Goal: Task Accomplishment & Management: Complete application form

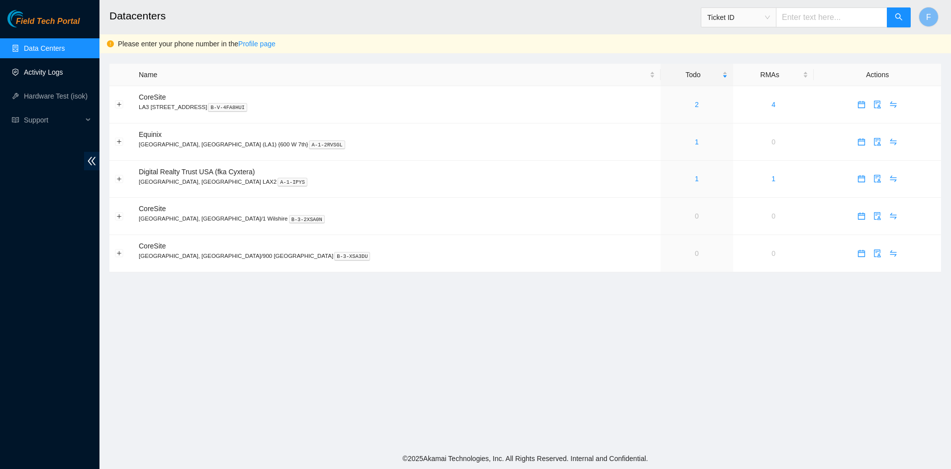
click at [39, 74] on link "Activity Logs" at bounding box center [43, 72] width 39 height 8
click at [44, 76] on link "Activity Logs" at bounding box center [43, 72] width 39 height 8
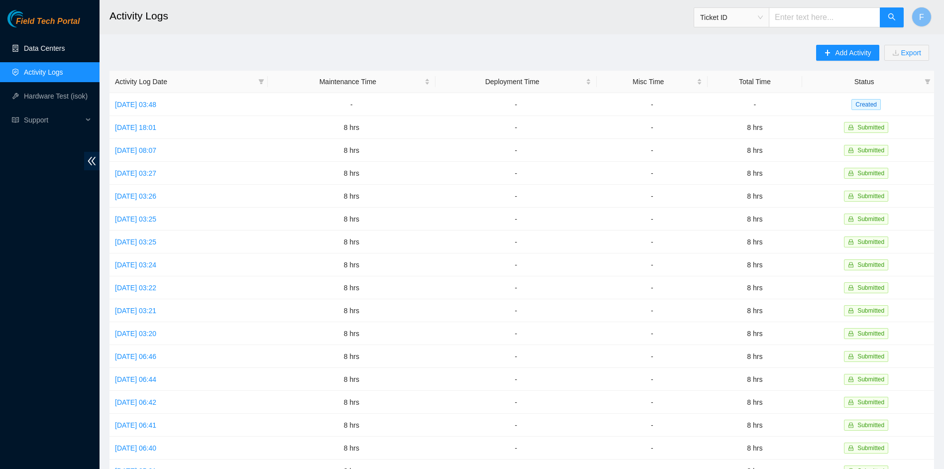
click at [50, 50] on link "Data Centers" at bounding box center [44, 48] width 41 height 8
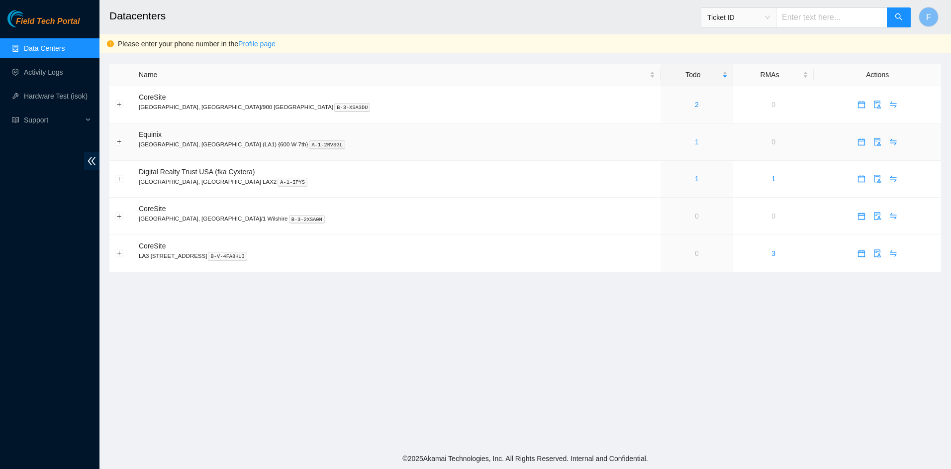
click at [695, 144] on link "1" at bounding box center [697, 142] width 4 height 8
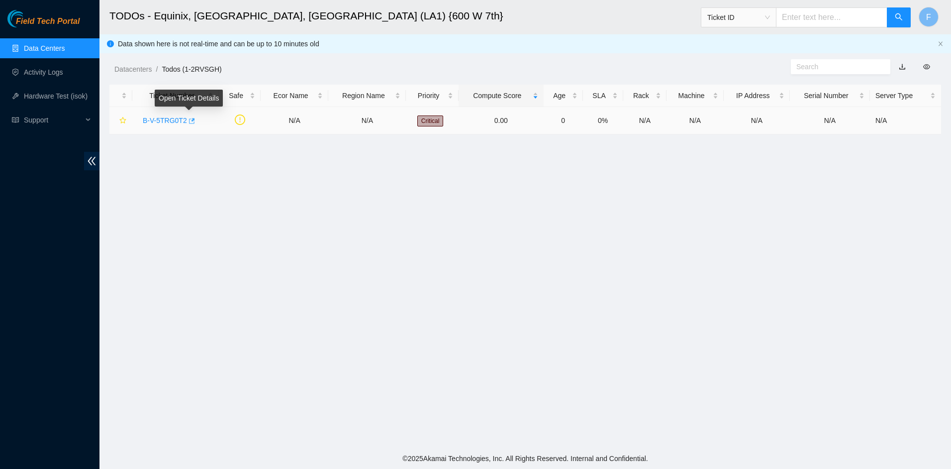
click at [189, 121] on icon "button" at bounding box center [191, 120] width 7 height 7
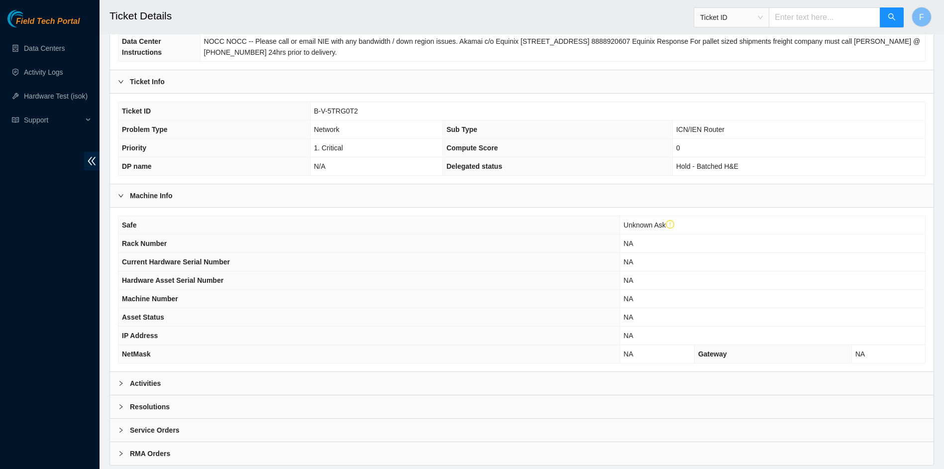
scroll to position [182, 0]
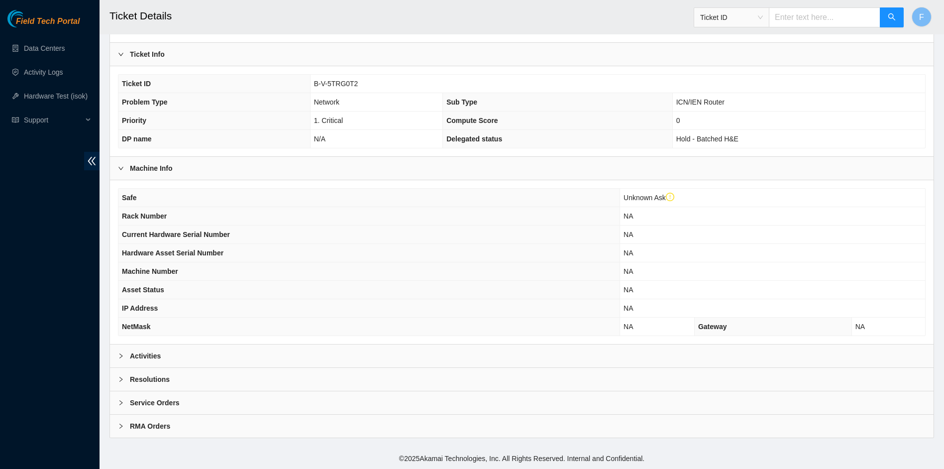
click at [176, 360] on div "Activities" at bounding box center [521, 355] width 823 height 23
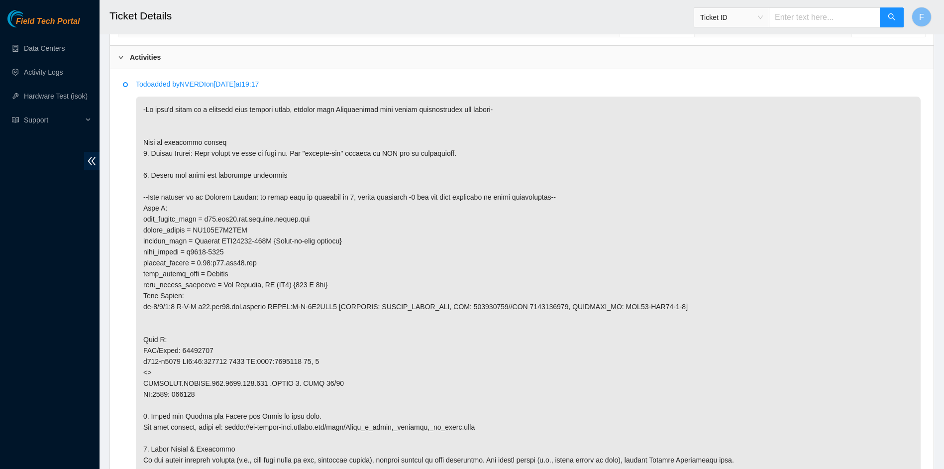
scroll to position [530, 0]
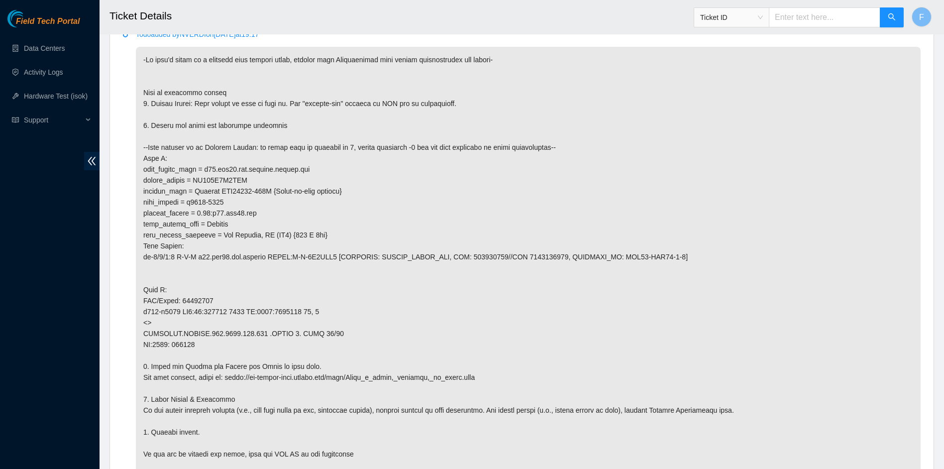
click at [220, 379] on p at bounding box center [528, 268] width 784 height 442
drag, startPoint x: 220, startPoint y: 379, endPoint x: 507, endPoint y: 376, distance: 287.0
click at [507, 376] on p at bounding box center [528, 268] width 784 height 442
drag, startPoint x: 507, startPoint y: 376, endPoint x: 363, endPoint y: 388, distance: 144.2
click at [364, 388] on p at bounding box center [528, 268] width 784 height 442
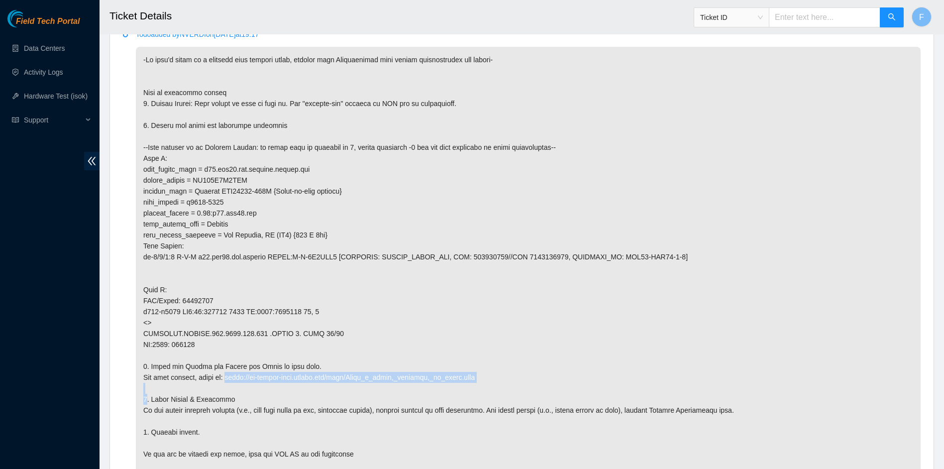
click at [223, 383] on p at bounding box center [528, 268] width 784 height 442
click at [223, 376] on p at bounding box center [528, 268] width 784 height 442
drag, startPoint x: 223, startPoint y: 376, endPoint x: 449, endPoint y: 378, distance: 225.8
click at [449, 378] on p at bounding box center [528, 268] width 784 height 442
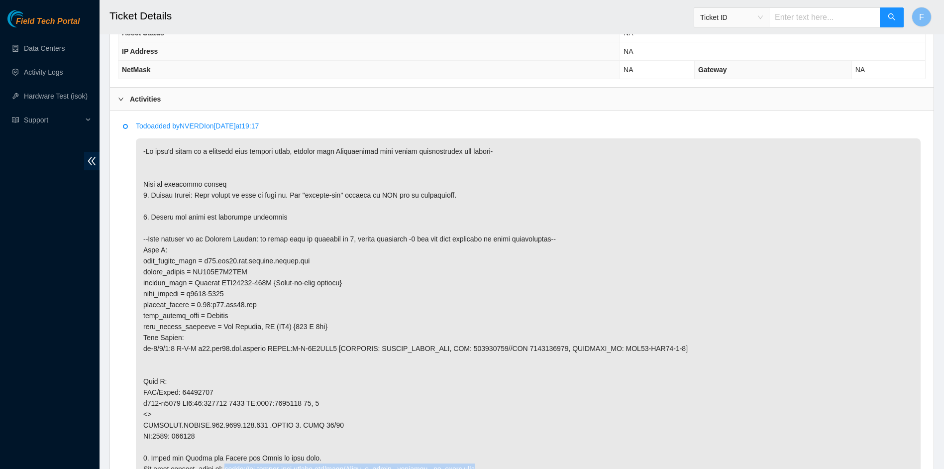
scroll to position [497, 0]
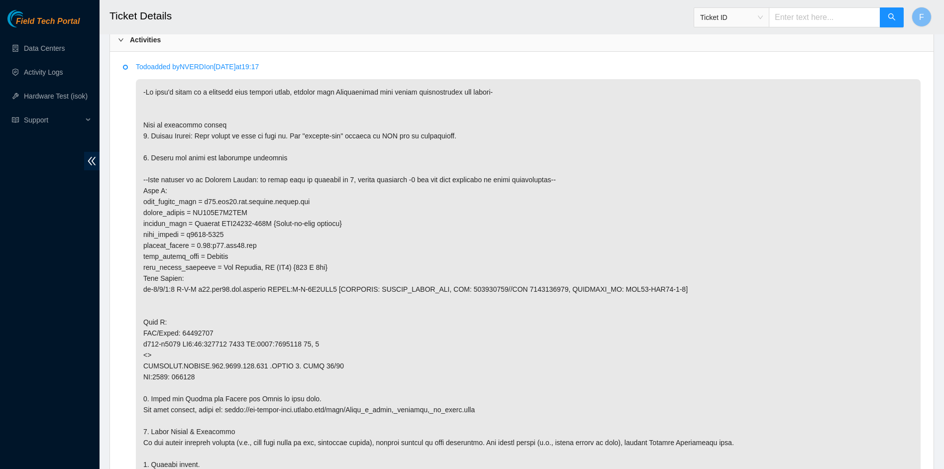
click at [812, 216] on p at bounding box center [528, 300] width 784 height 442
click at [306, 118] on p at bounding box center [528, 300] width 784 height 442
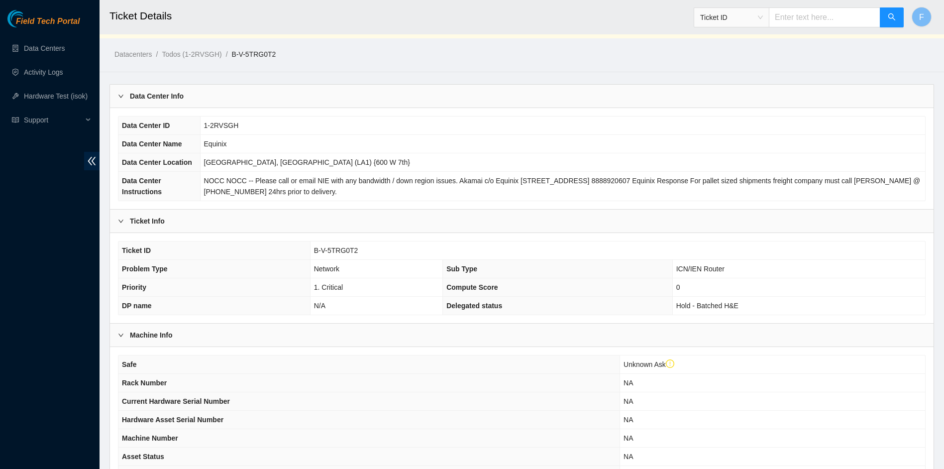
scroll to position [0, 0]
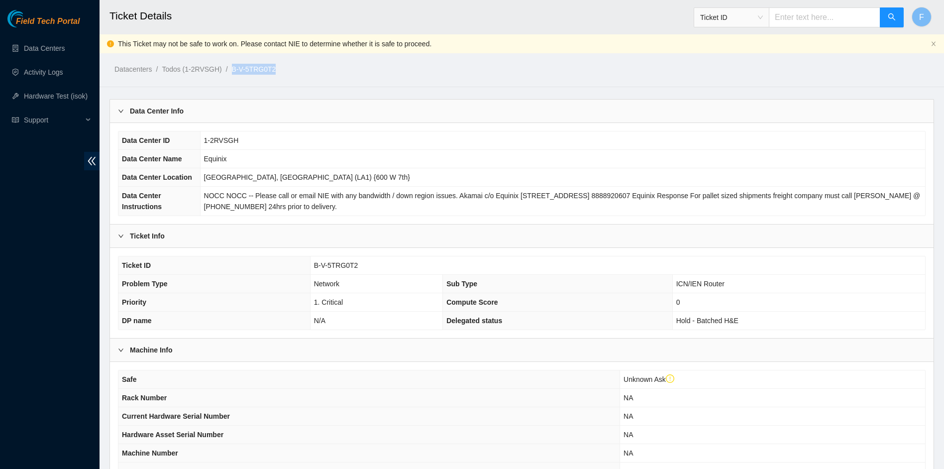
drag, startPoint x: 278, startPoint y: 69, endPoint x: 227, endPoint y: 73, distance: 50.9
click at [227, 73] on ol "Datacenters / Todos (1-2RVSGH) / B-V-5TRG0T2 /" at bounding box center [423, 69] width 618 height 11
copy ol "B-V-5TRG0T2"
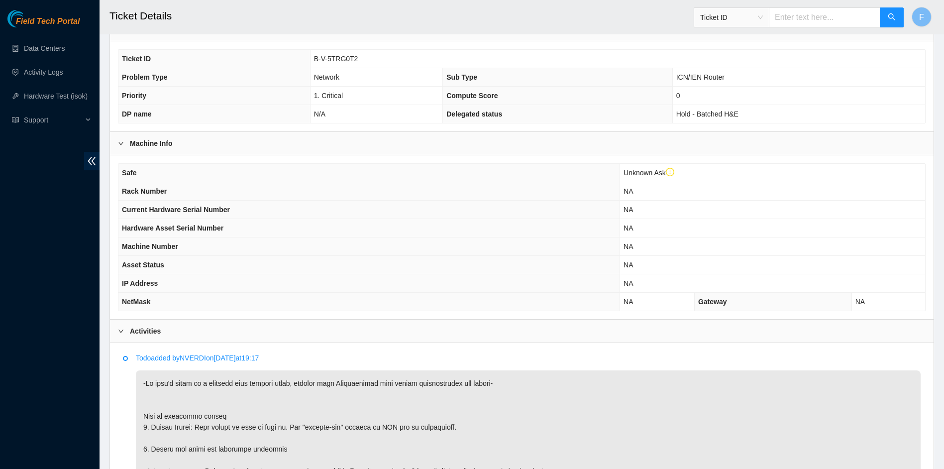
scroll to position [249, 0]
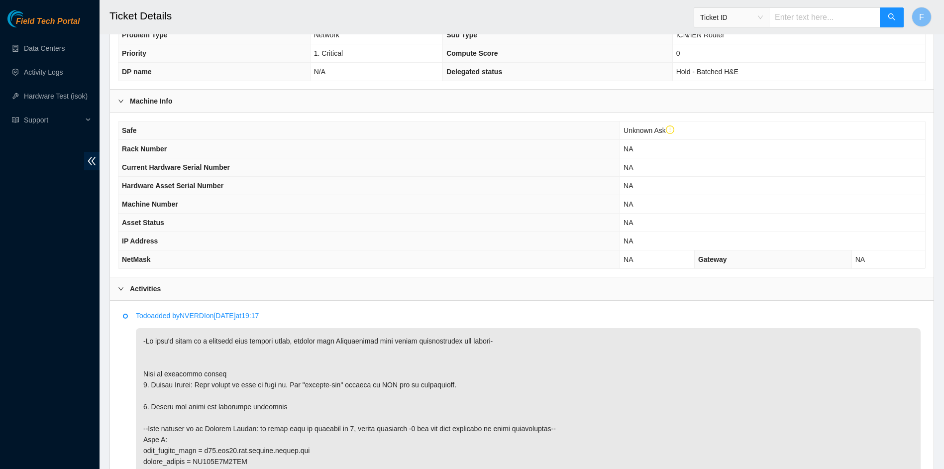
click at [106, 324] on main "Ticket Details Ticket ID F This Ticket may not be safe to work on. Please conta…" at bounding box center [521, 317] width 844 height 1132
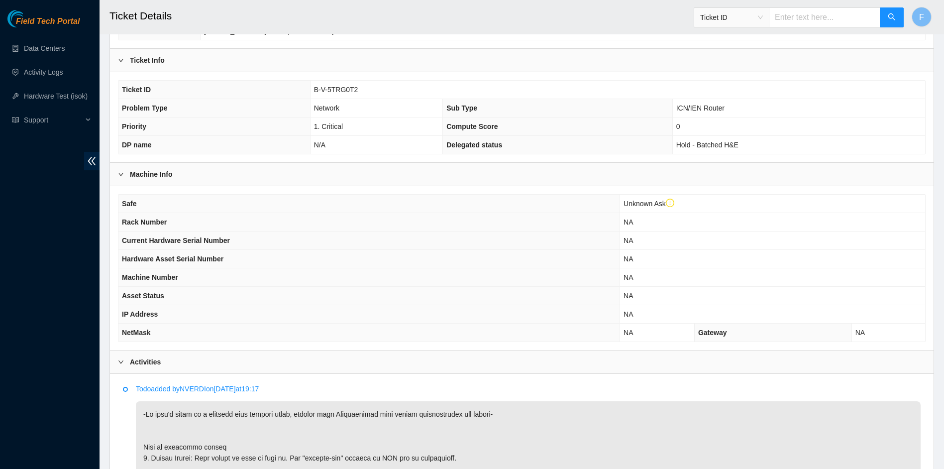
scroll to position [0, 0]
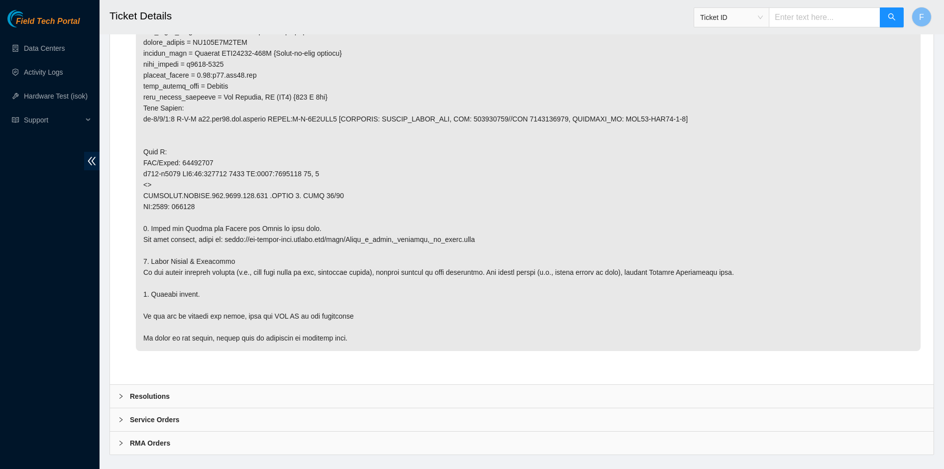
scroll to position [684, 0]
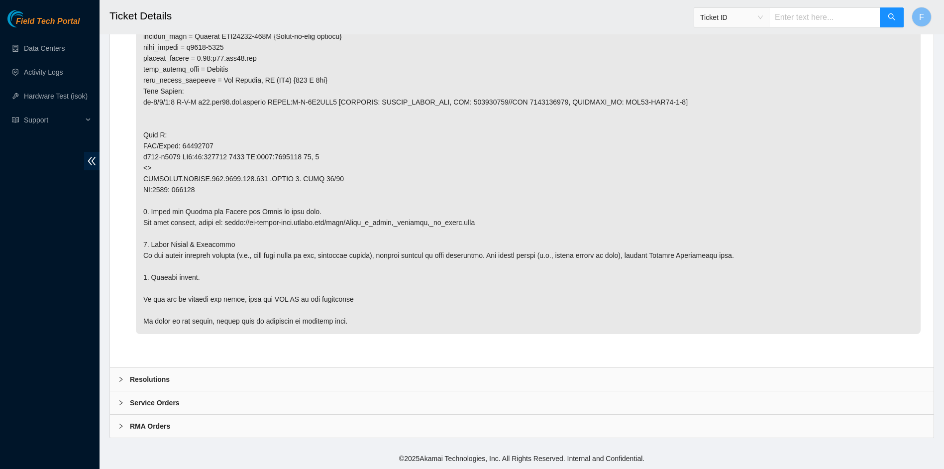
click at [162, 378] on b "Resolutions" at bounding box center [150, 379] width 40 height 11
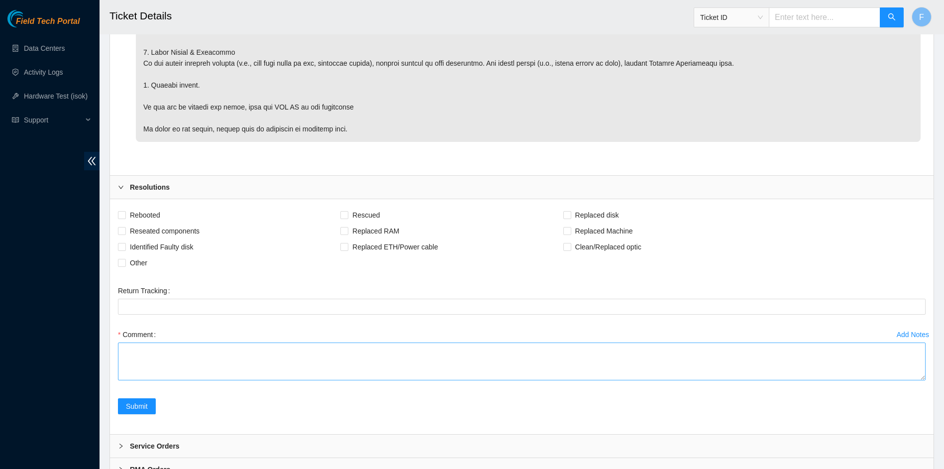
scroll to position [883, 0]
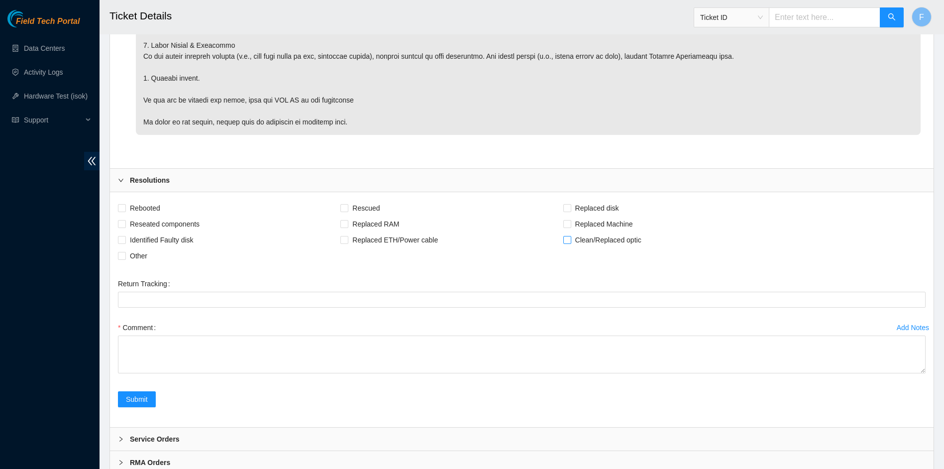
click at [595, 244] on span "Clean/Replaced optic" at bounding box center [608, 240] width 74 height 16
click at [570, 243] on input "Clean/Replaced optic" at bounding box center [566, 239] width 7 height 7
checkbox input "true"
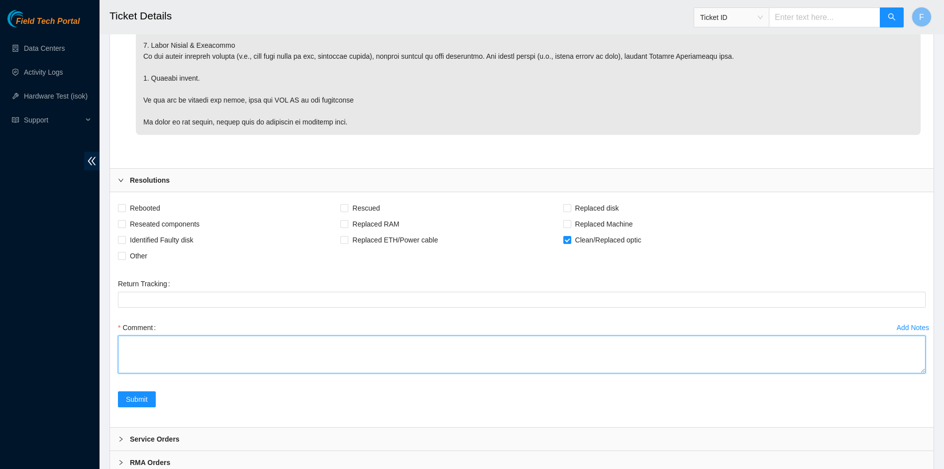
click at [225, 341] on textarea "Comment" at bounding box center [521, 354] width 807 height 38
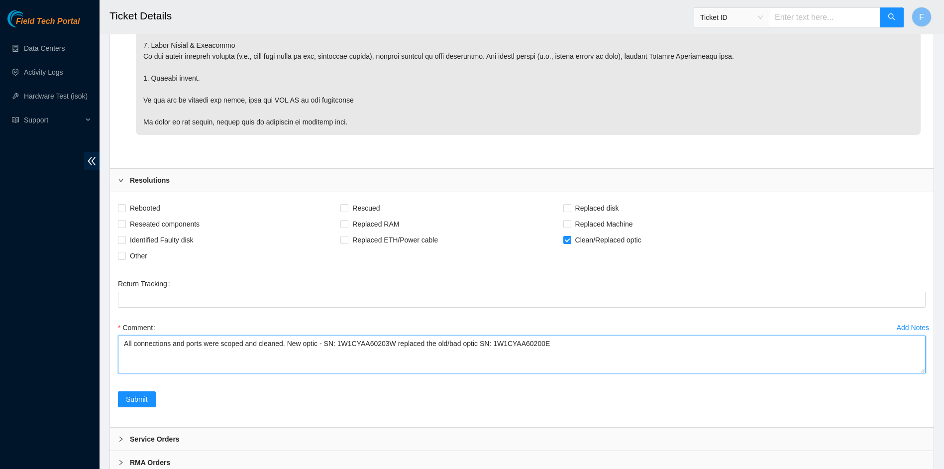
drag, startPoint x: 287, startPoint y: 342, endPoint x: 392, endPoint y: 347, distance: 106.1
click at [392, 347] on textarea "All connections and ports were scoped and cleaned. New optic - SN: 1W1CYAA60203…" at bounding box center [521, 354] width 807 height 38
drag, startPoint x: 321, startPoint y: 343, endPoint x: 288, endPoint y: 343, distance: 33.3
click at [288, 343] on textarea "All connections and ports were scoped and cleaned. replaced the old/bad optic S…" at bounding box center [521, 354] width 807 height 38
paste textarea "New optic - SN: 1W1CYAA60203W"
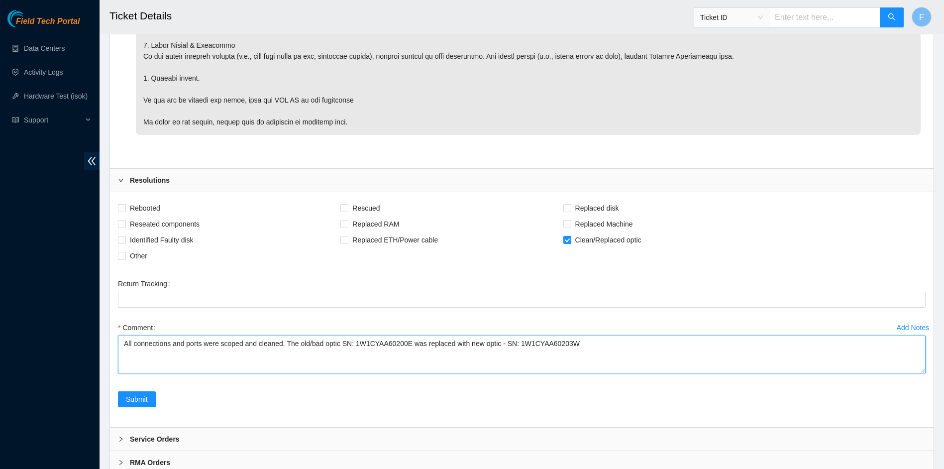
click at [600, 340] on textarea "All connections and ports were scoped and cleaned. The old/bad optic SN: 1W1CYA…" at bounding box center [521, 354] width 807 height 38
type textarea "All connections and ports were scoped and cleaned. The old/bad optic SN: 1W1CYA…"
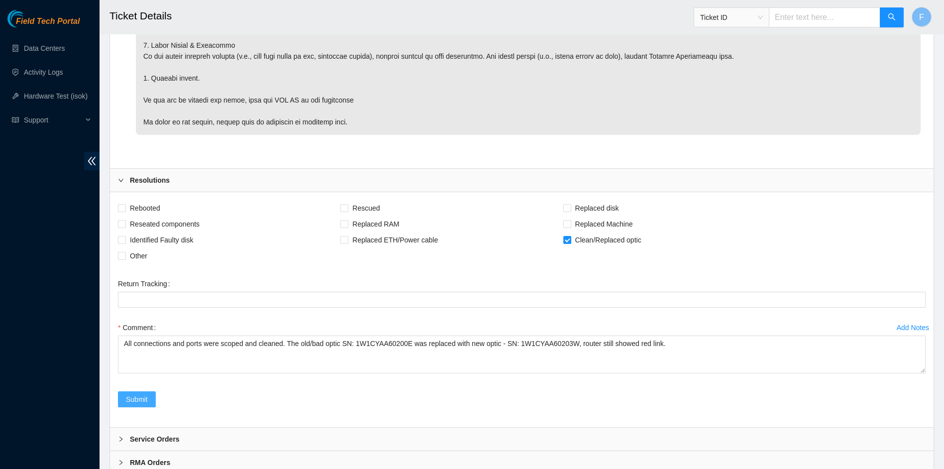
click at [135, 397] on span "Submit" at bounding box center [137, 398] width 22 height 11
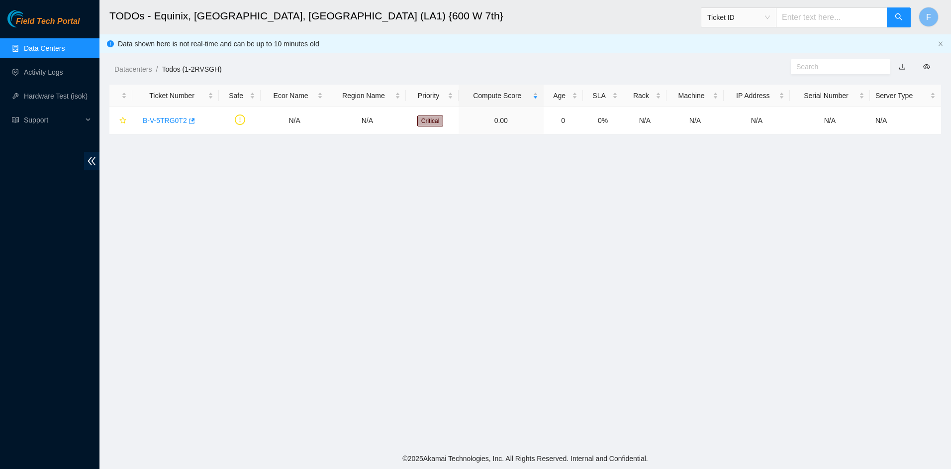
click at [57, 48] on link "Data Centers" at bounding box center [44, 48] width 41 height 8
